Goal: Task Accomplishment & Management: Manage account settings

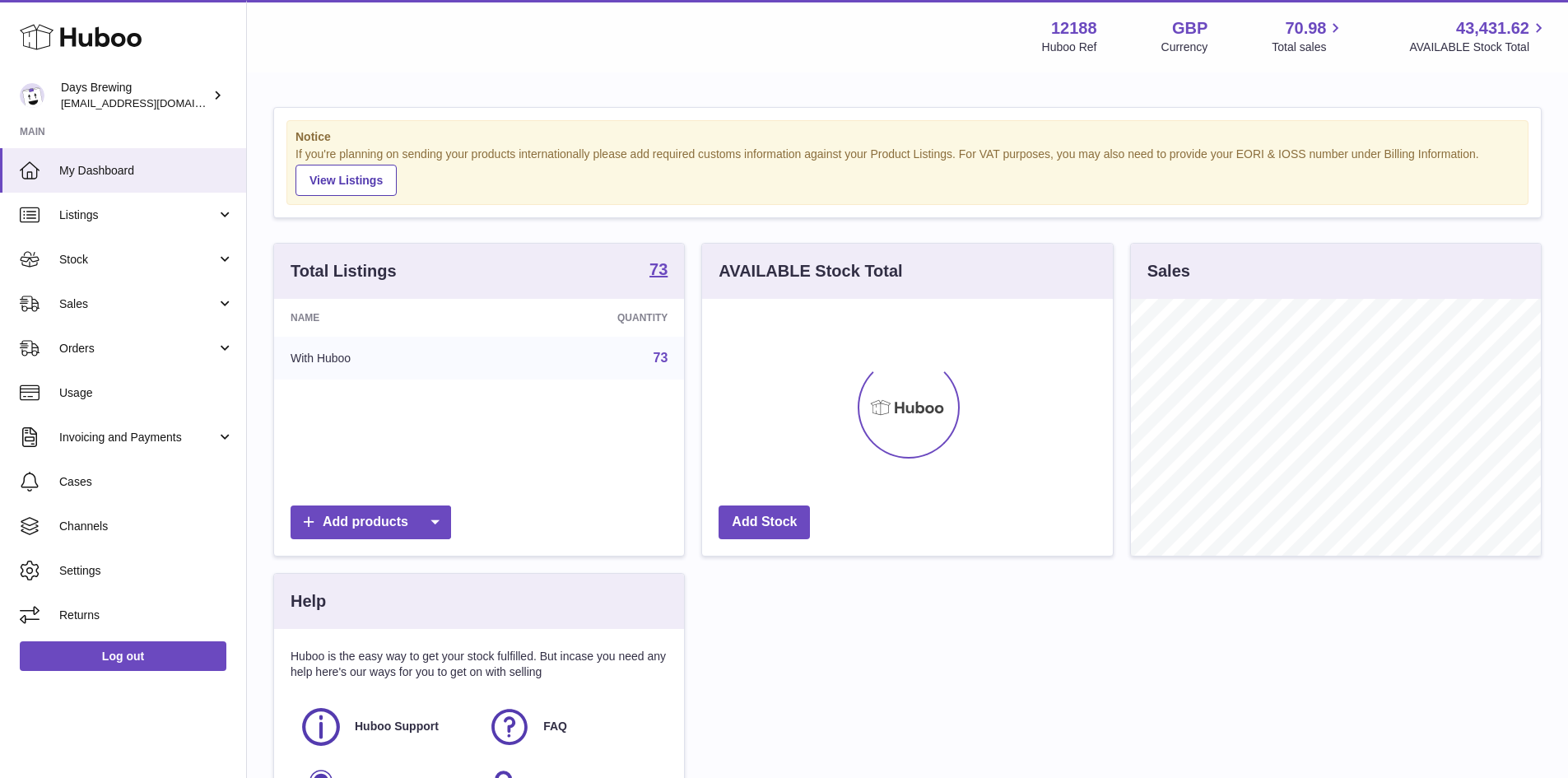
scroll to position [257, 411]
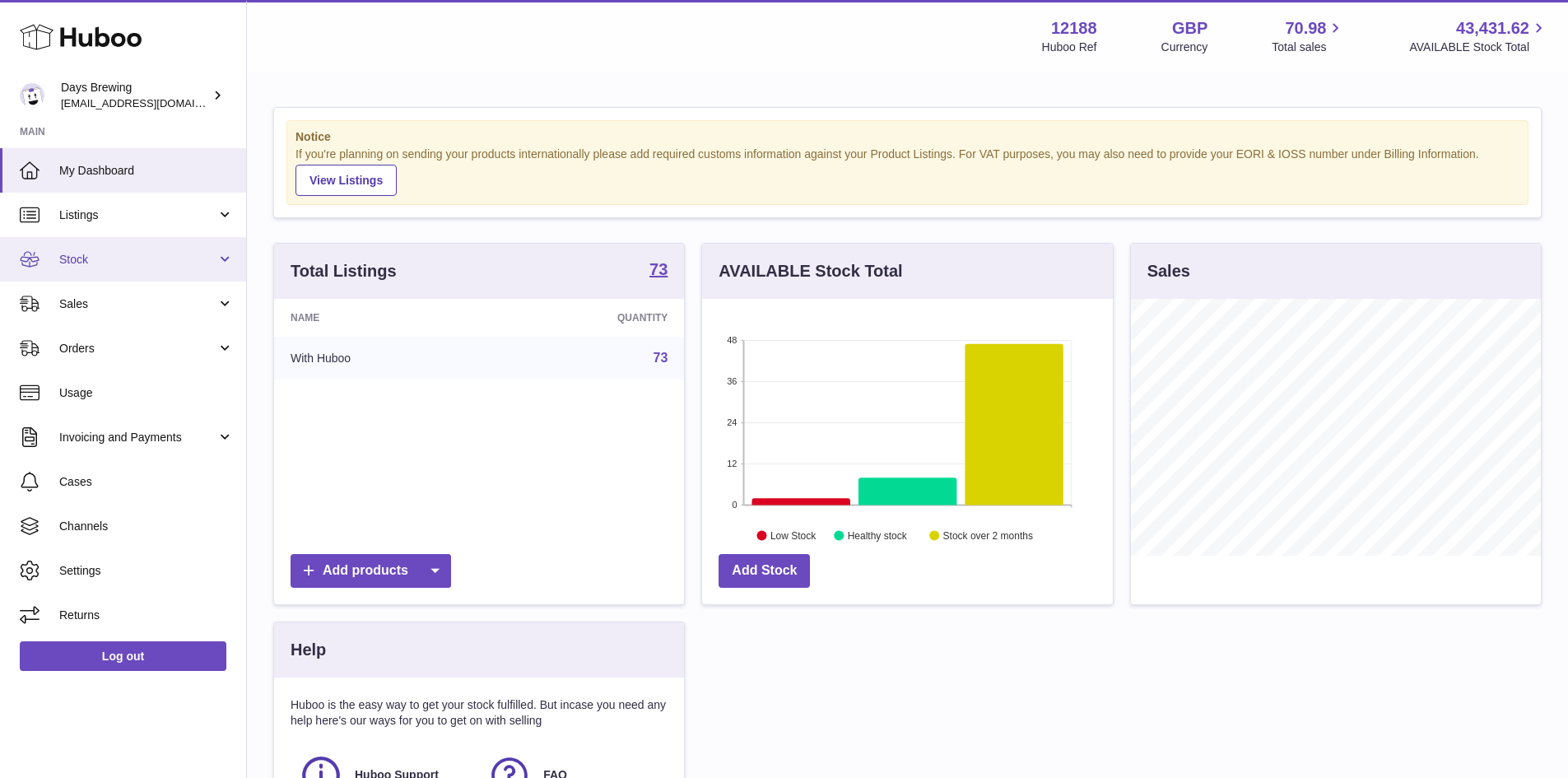
click at [184, 253] on span "Stock" at bounding box center [138, 260] width 157 height 15
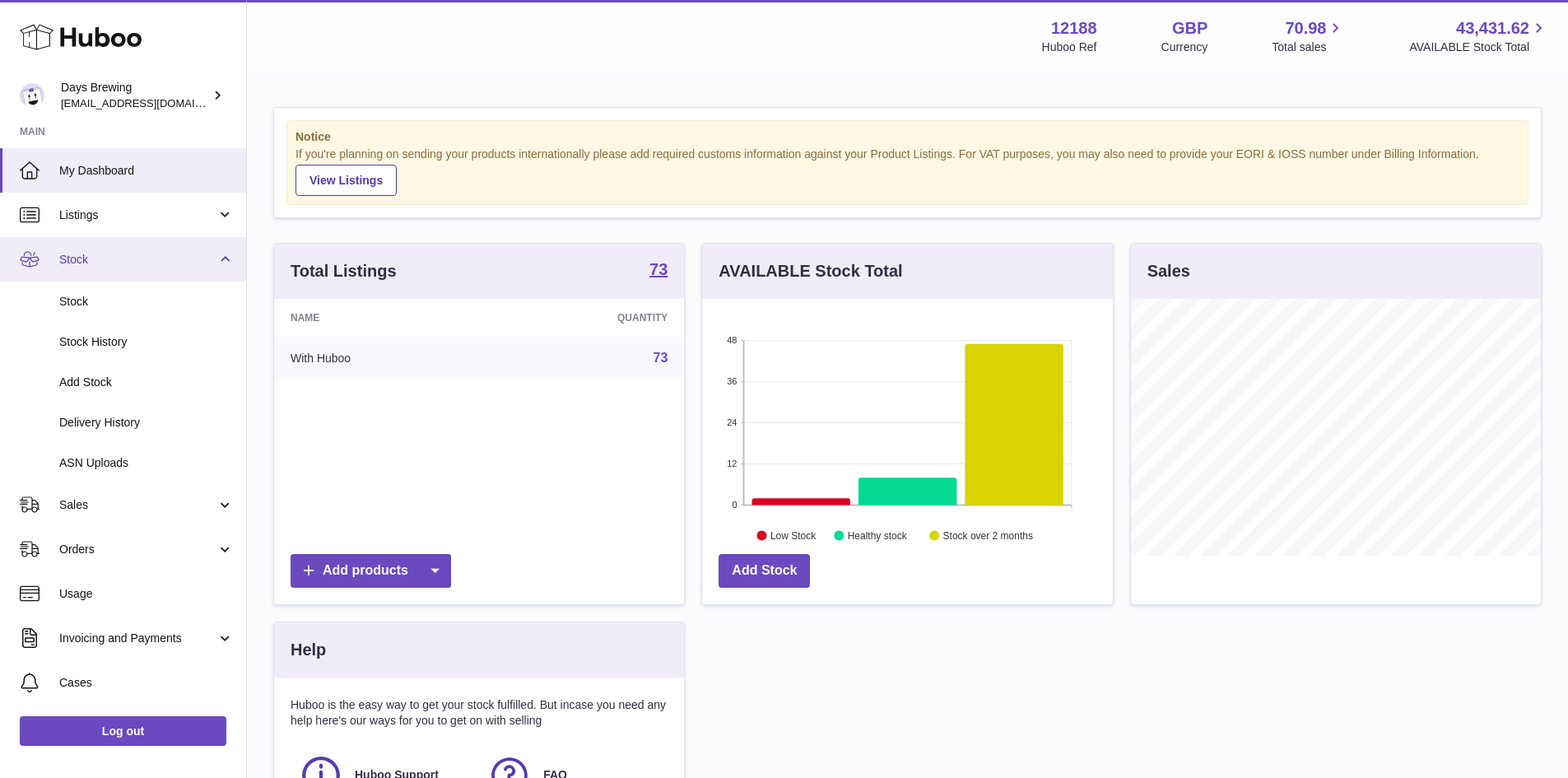
click at [207, 250] on link "Stock" at bounding box center [123, 259] width 246 height 44
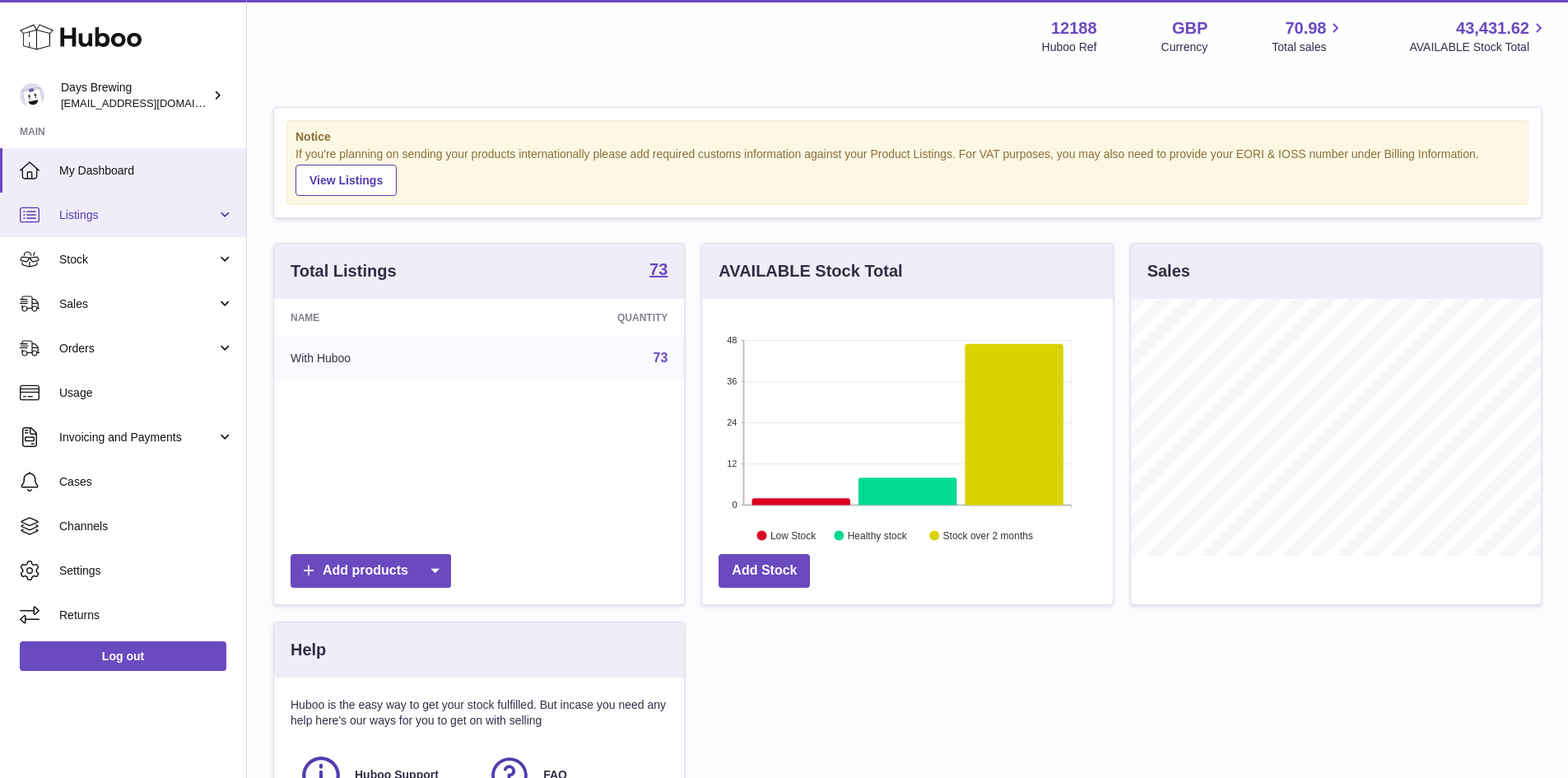
click at [201, 225] on link "Listings" at bounding box center [123, 215] width 246 height 44
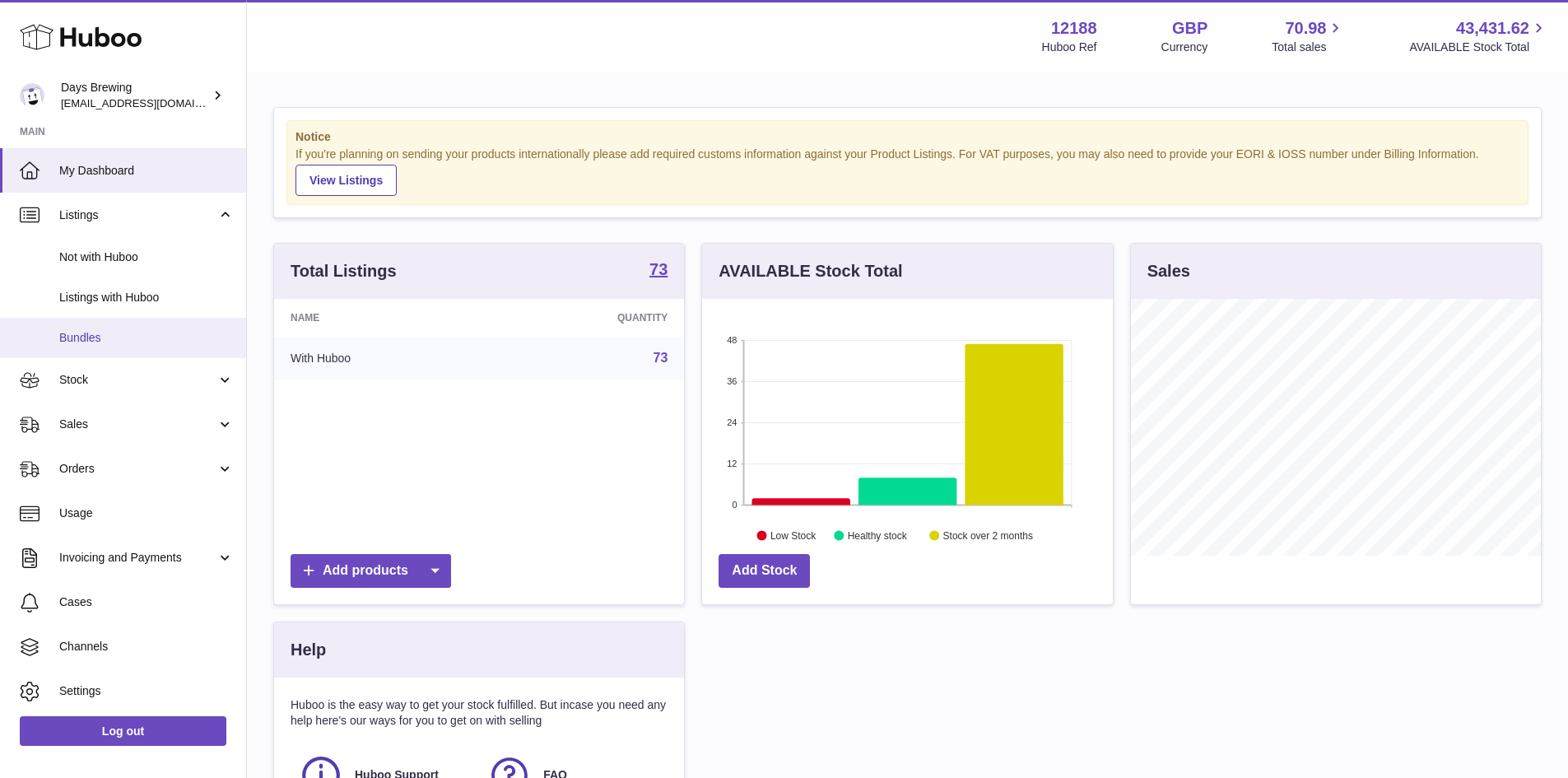
click at [173, 341] on span "Bundles" at bounding box center [147, 338] width 174 height 15
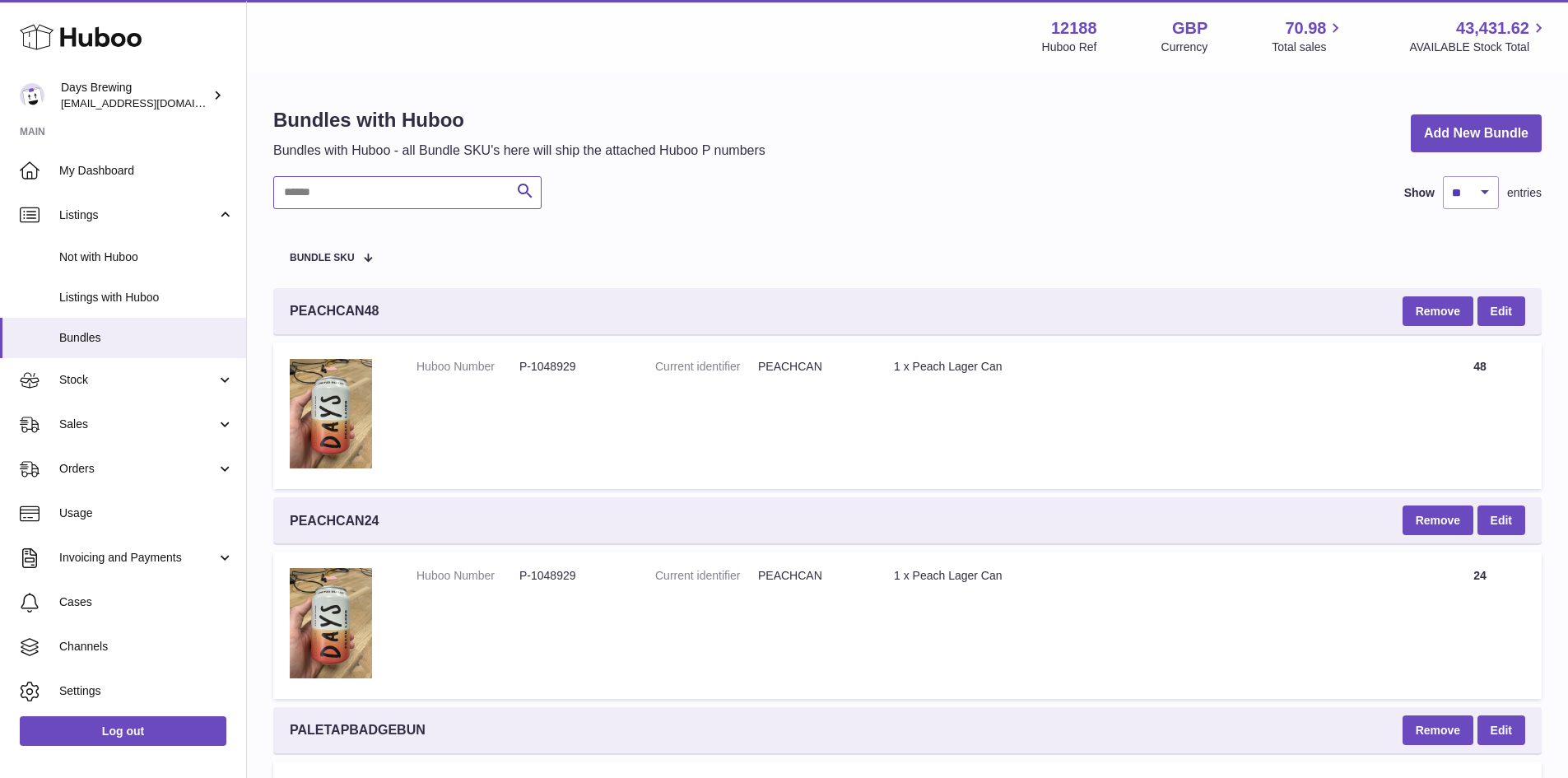
click at [447, 191] on input "text" at bounding box center [407, 193] width 268 height 33
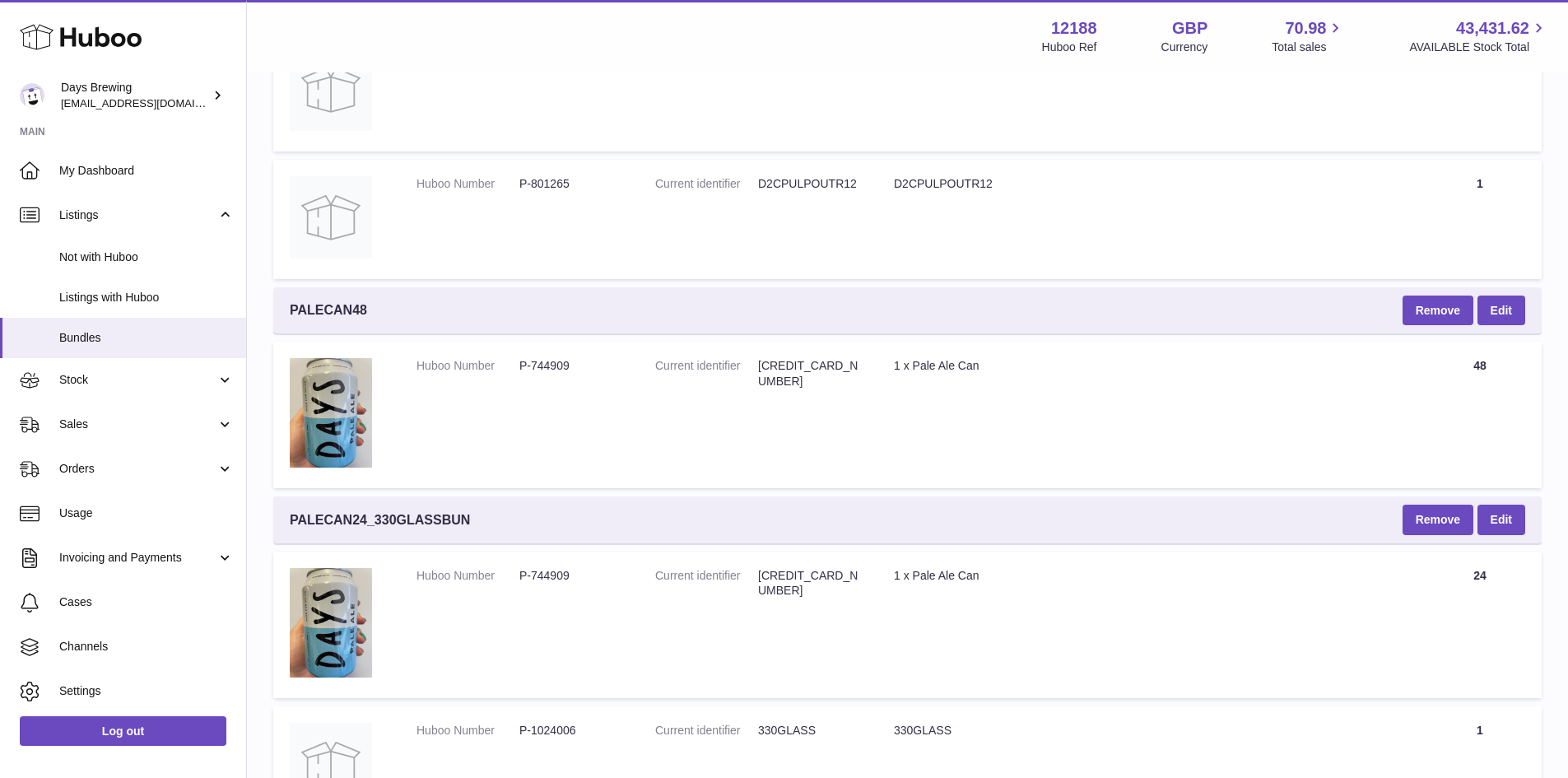
scroll to position [2140, 0]
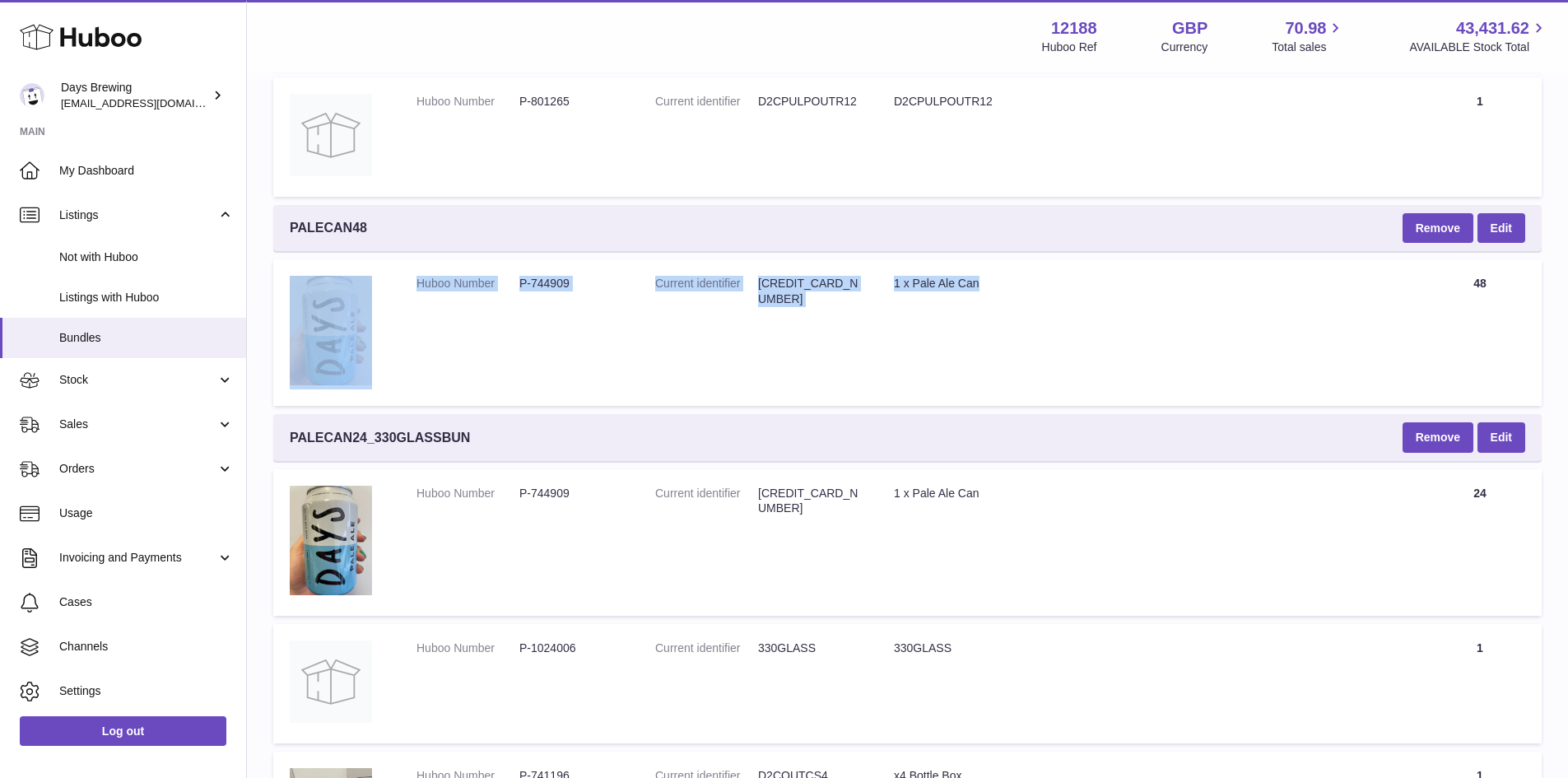
drag, startPoint x: 1056, startPoint y: 300, endPoint x: 386, endPoint y: 303, distance: 670.0
click at [386, 303] on tr "Huboo Number P-744909 Current identifier [CREDIT_CARD_NUMBER] Title 1 x Pale Al…" at bounding box center [907, 332] width 1268 height 147
click at [629, 323] on td "Huboo Number P-744909" at bounding box center [519, 332] width 239 height 147
drag, startPoint x: 1028, startPoint y: 293, endPoint x: 421, endPoint y: 282, distance: 607.1
click at [421, 282] on tr "Huboo Number P-744909 Current identifier [CREDIT_CARD_NUMBER] Title 1 x Pale Al…" at bounding box center [907, 332] width 1268 height 147
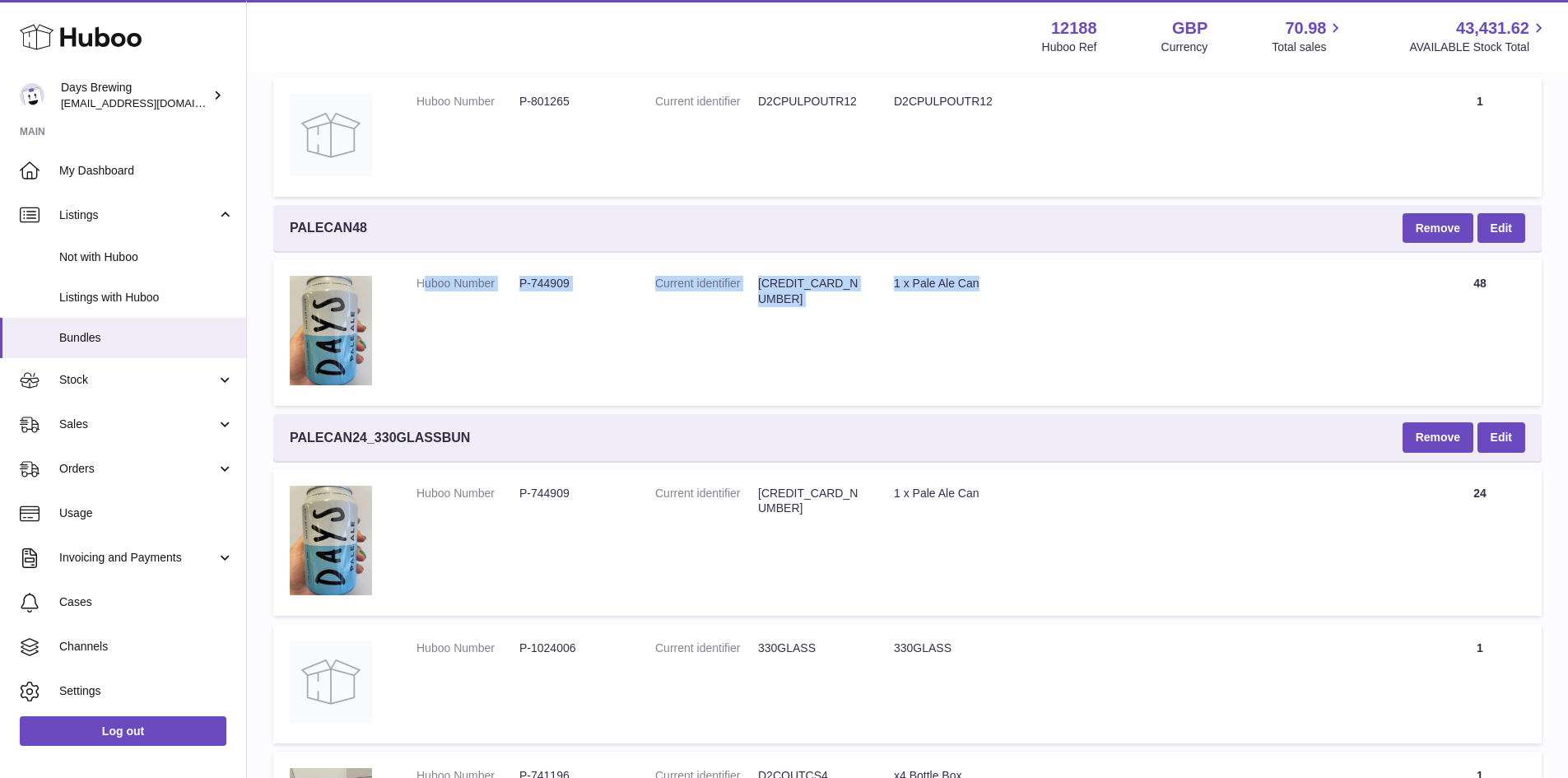
click at [421, 283] on dt "Huboo Number" at bounding box center [467, 284] width 102 height 15
drag, startPoint x: 414, startPoint y: 280, endPoint x: 1083, endPoint y: 300, distance: 669.3
click at [1083, 300] on tr "Huboo Number P-744909 Current identifier 5060796960044 Title 1 x Pale Ale Can Q…" at bounding box center [907, 332] width 1268 height 147
click at [1083, 300] on td "Title 1 x Pale Ale Can" at bounding box center [1148, 332] width 541 height 147
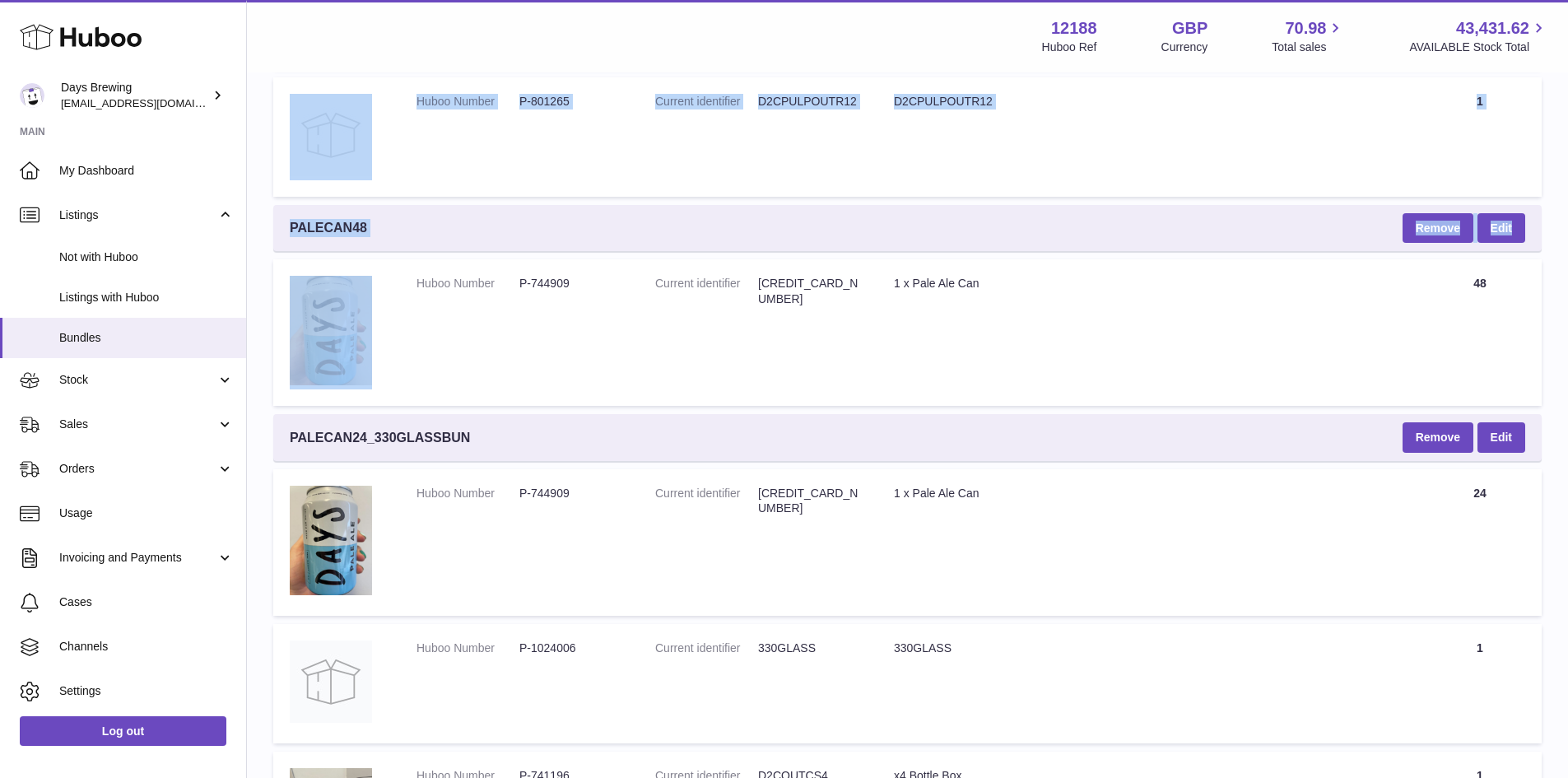
drag, startPoint x: 389, startPoint y: 277, endPoint x: 1579, endPoint y: 262, distance: 1190.1
click at [952, 370] on td "Title 1 x Pale Ale Can" at bounding box center [1148, 332] width 541 height 147
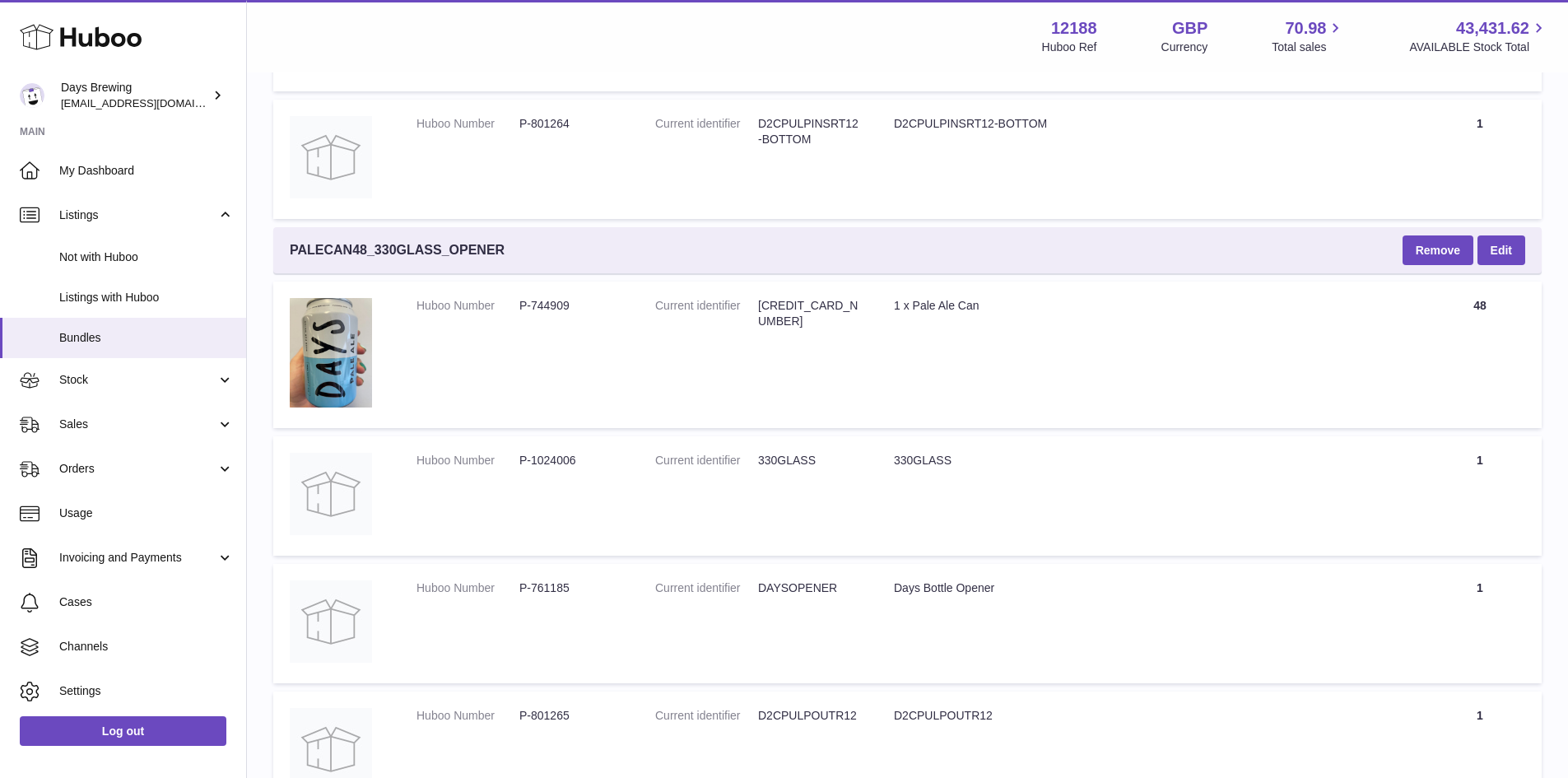
scroll to position [1647, 0]
